Goal: Task Accomplishment & Management: Manage account settings

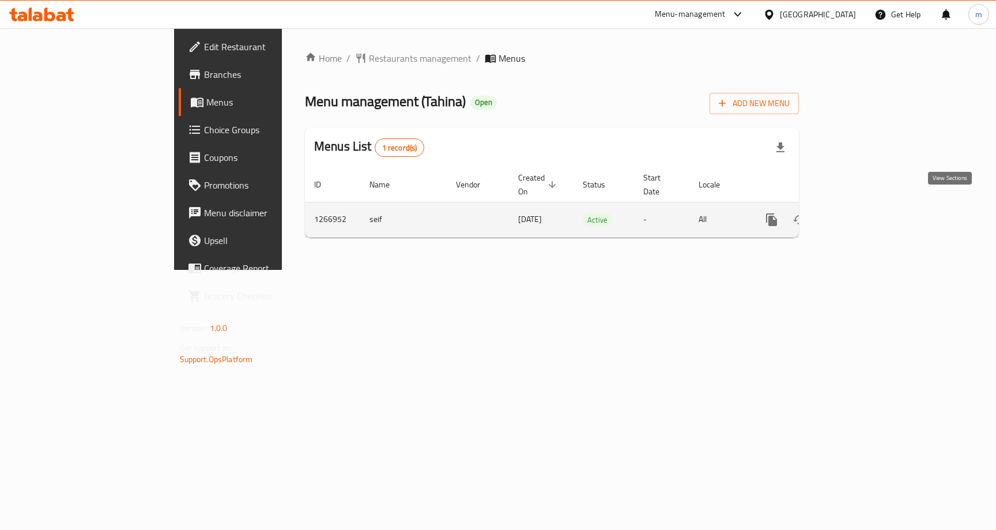
click at [862, 213] on icon "enhanced table" at bounding box center [855, 220] width 14 height 14
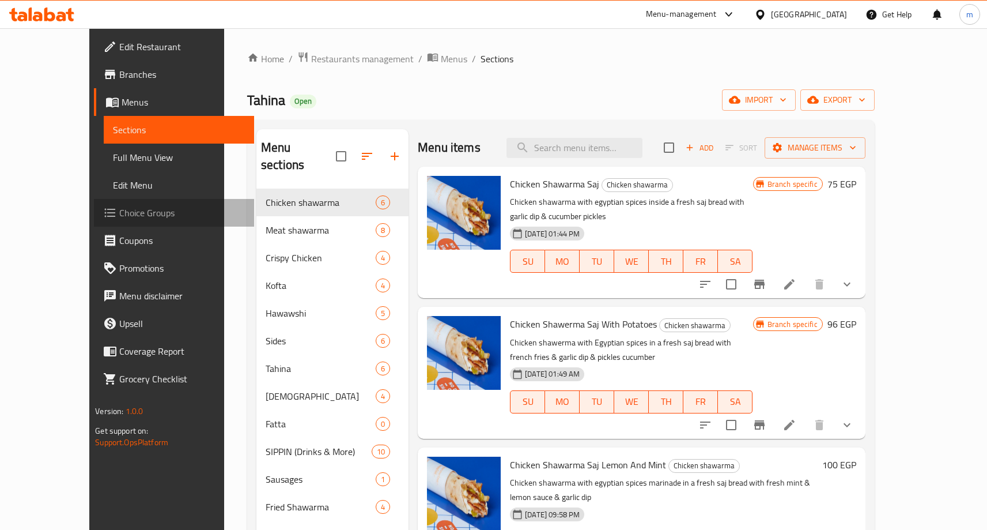
click at [119, 210] on span "Choice Groups" at bounding box center [182, 213] width 126 height 14
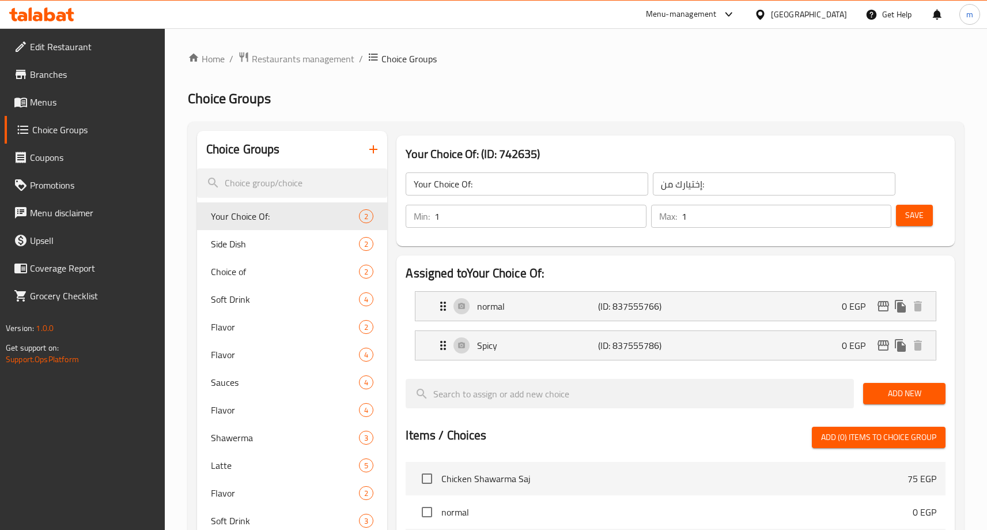
click at [541, 61] on ol "Home / Restaurants management / Choice Groups" at bounding box center [576, 58] width 776 height 15
click at [309, 59] on span "Restaurants management" at bounding box center [303, 59] width 103 height 14
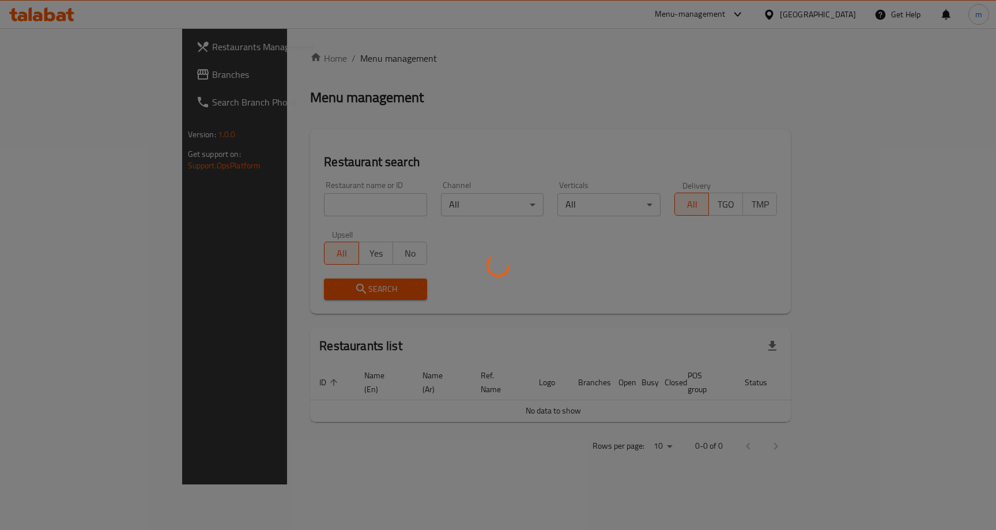
click at [78, 71] on div at bounding box center [498, 265] width 996 height 530
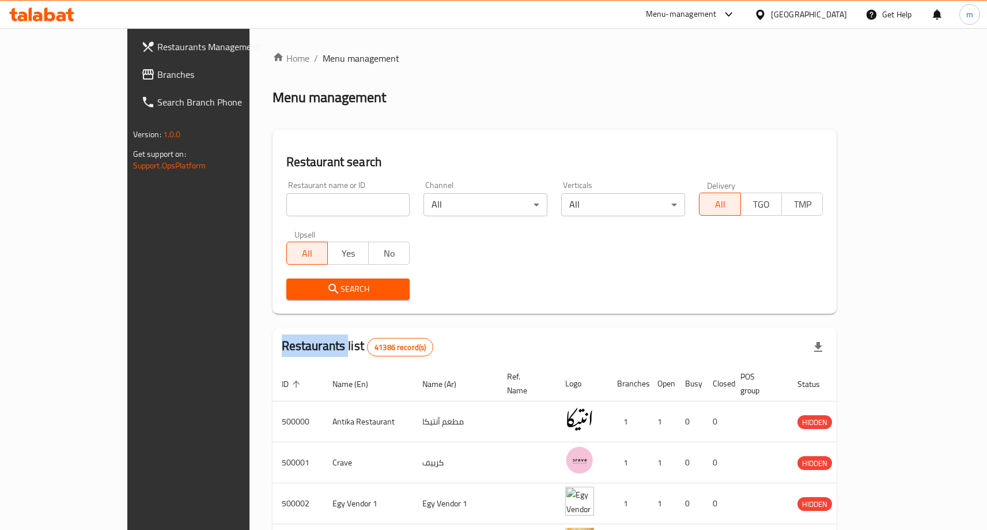
click at [78, 71] on div at bounding box center [493, 265] width 987 height 530
click at [157, 71] on span "Branches" at bounding box center [220, 74] width 126 height 14
click at [68, 71] on div at bounding box center [493, 265] width 987 height 530
click at [132, 82] on link "Branches" at bounding box center [212, 75] width 160 height 28
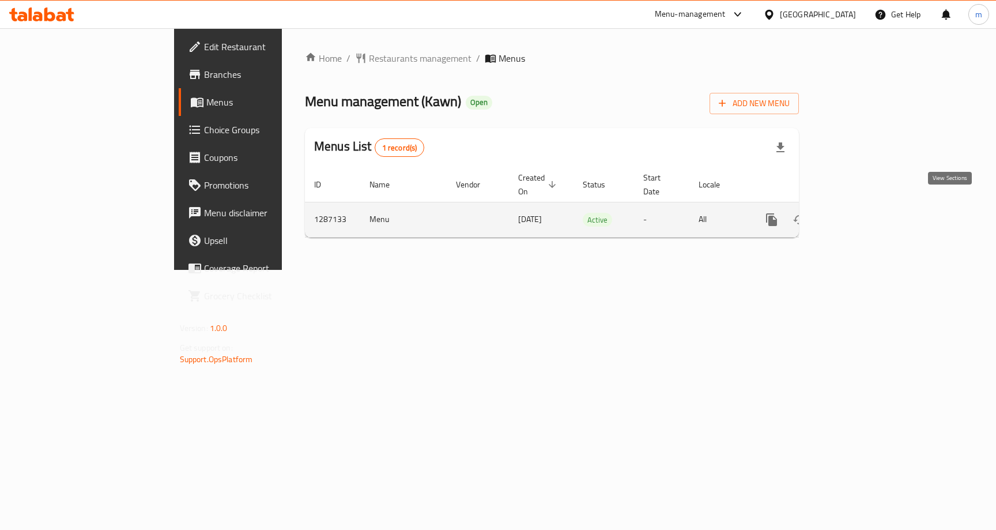
click at [862, 213] on icon "enhanced table" at bounding box center [855, 220] width 14 height 14
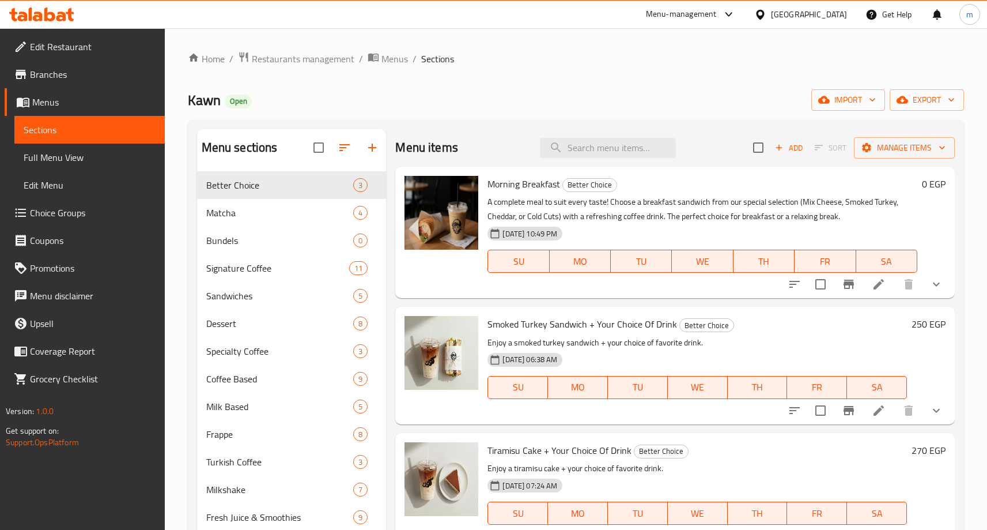
click at [401, 116] on div "Home / Restaurants management / Menus / Sections Kawn Open import export Menu s…" at bounding box center [576, 359] width 776 height 617
click at [61, 217] on span "Choice Groups" at bounding box center [93, 213] width 126 height 14
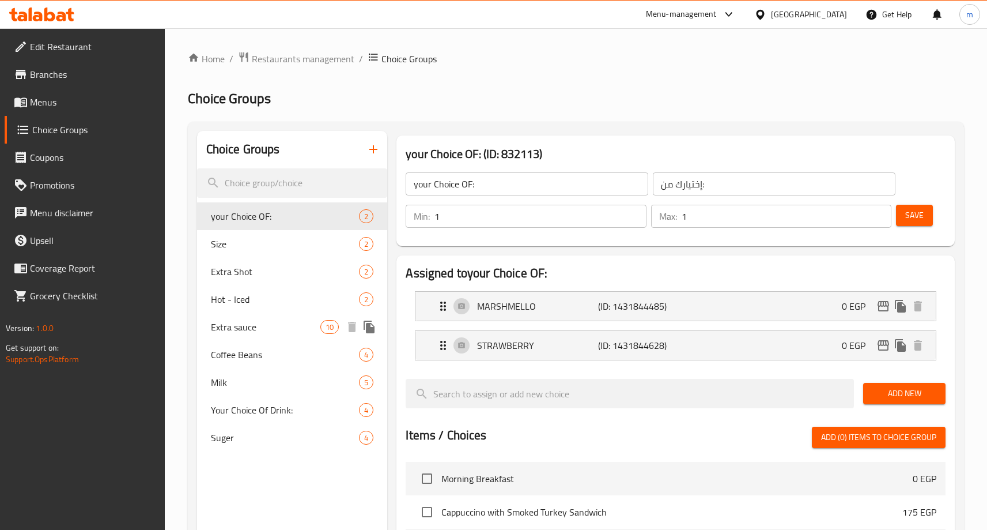
click at [244, 324] on span "Extra sauce" at bounding box center [266, 327] width 110 height 14
type input "Extra sauce"
type input "اضافة نكهة"
type input "0"
type input "8"
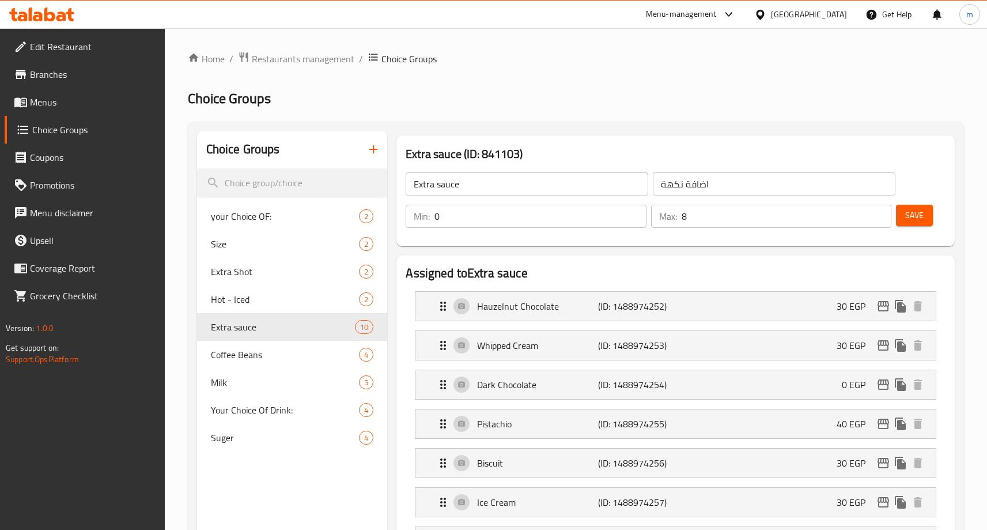
click at [612, 52] on ol "Home / Restaurants management / Choice Groups" at bounding box center [576, 58] width 776 height 15
click at [477, 131] on div "Extra sauce (ID: 841103) Extra sauce ​ اضافة نكهة ​ Min: 0 ​ Max: 8 ​ Save" at bounding box center [676, 191] width 568 height 120
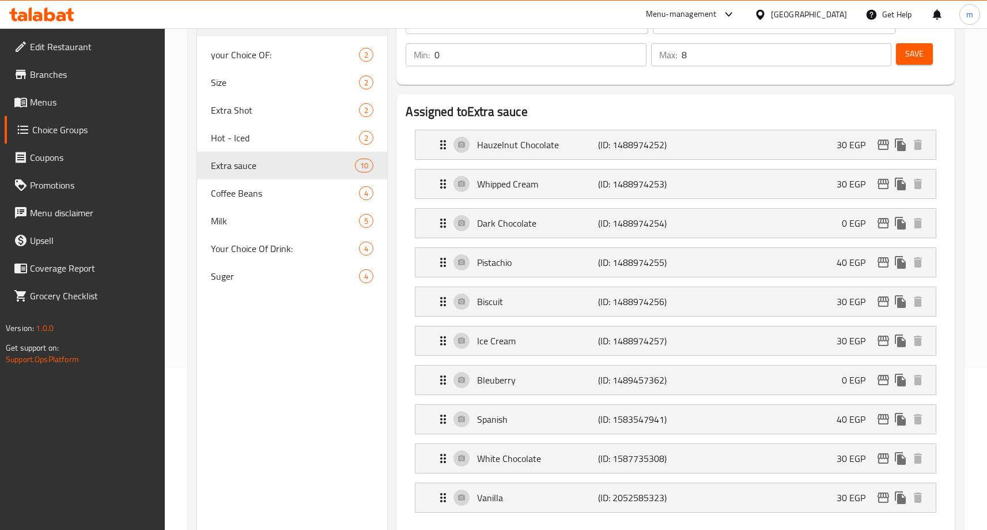
scroll to position [231, 0]
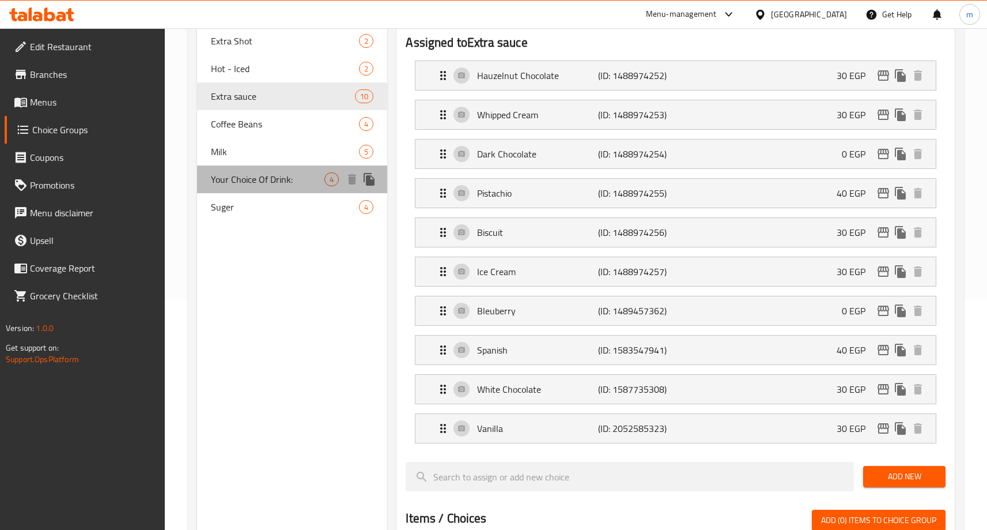
click at [270, 182] on span "Your Choice Of Drink:" at bounding box center [268, 179] width 114 height 14
type input "Your Choice Of Drink:"
type input "اختيارك للمشروب:"
type input "1"
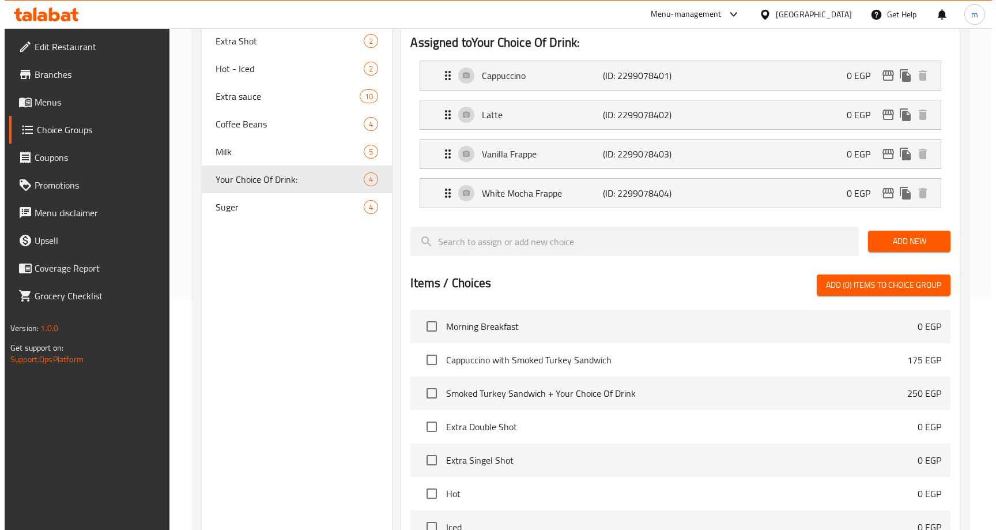
scroll to position [0, 0]
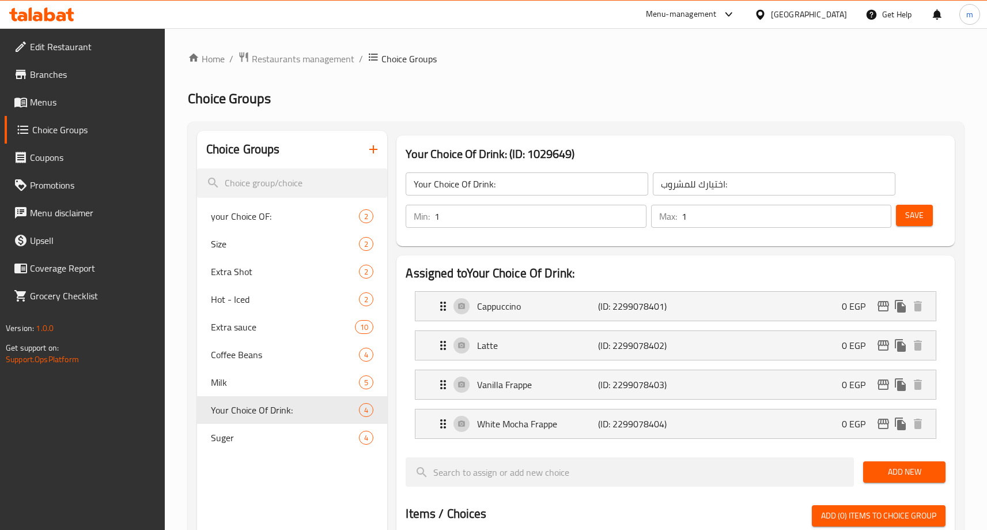
click at [563, 92] on h2 "Choice Groups" at bounding box center [576, 98] width 776 height 18
click at [335, 56] on span "Restaurants management" at bounding box center [303, 59] width 103 height 14
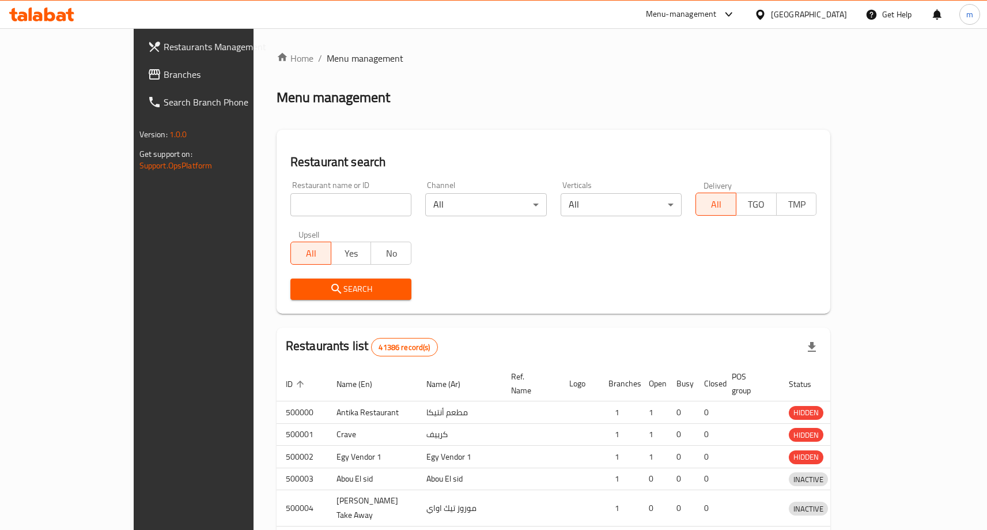
click at [39, 79] on div at bounding box center [493, 265] width 987 height 530
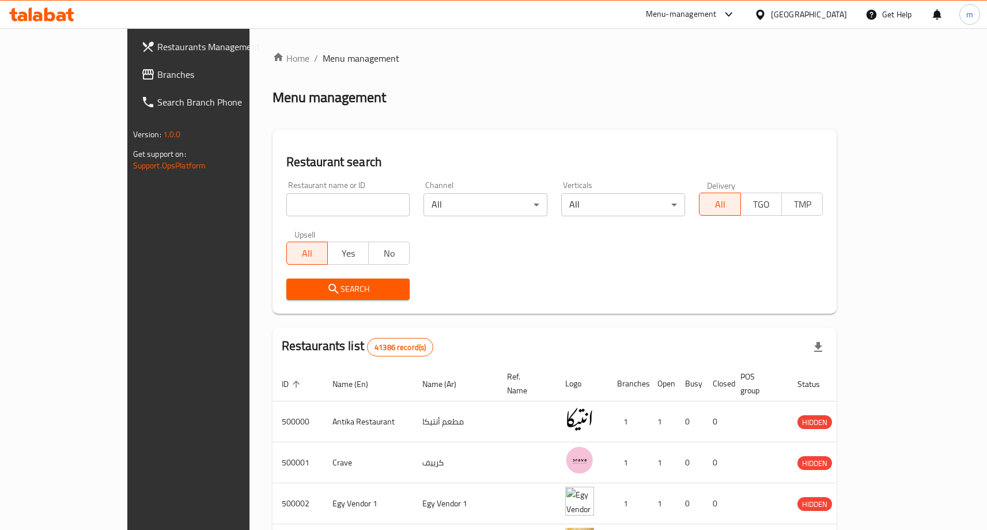
click at [157, 79] on span "Branches" at bounding box center [220, 74] width 126 height 14
click at [132, 67] on link "Branches" at bounding box center [212, 75] width 160 height 28
